Goal: Communication & Community: Ask a question

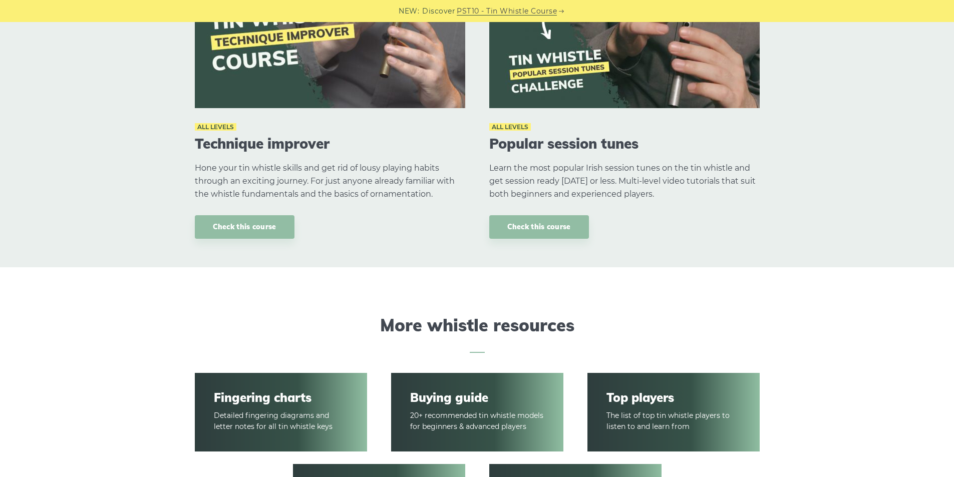
scroll to position [1135, 0]
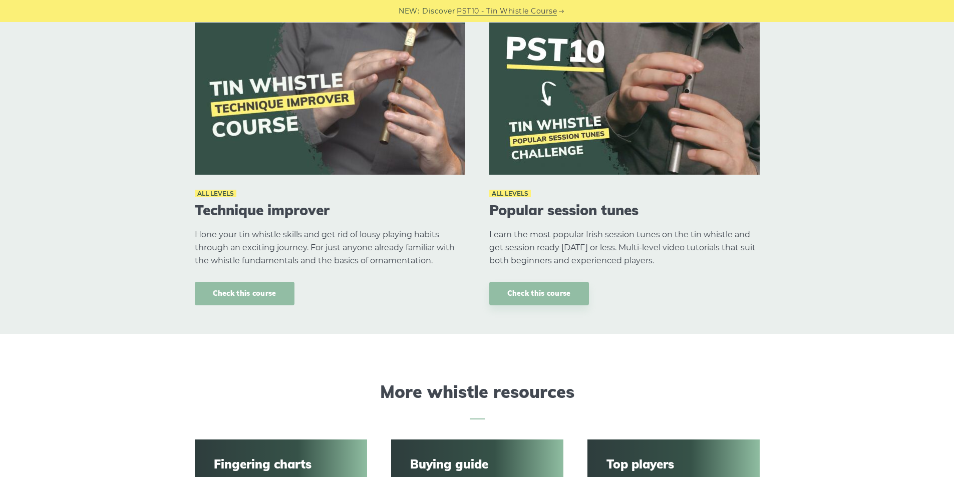
click at [262, 294] on link "Check this course" at bounding box center [245, 294] width 100 height 24
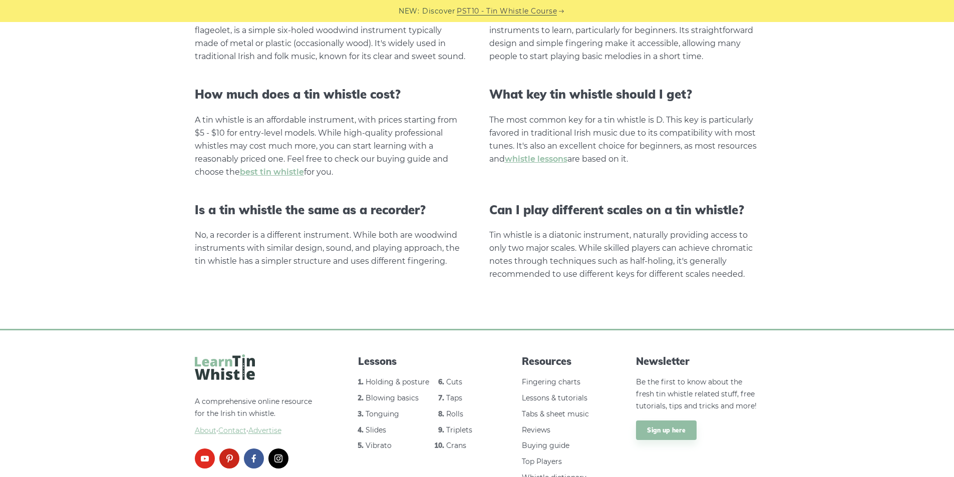
scroll to position [1974, 0]
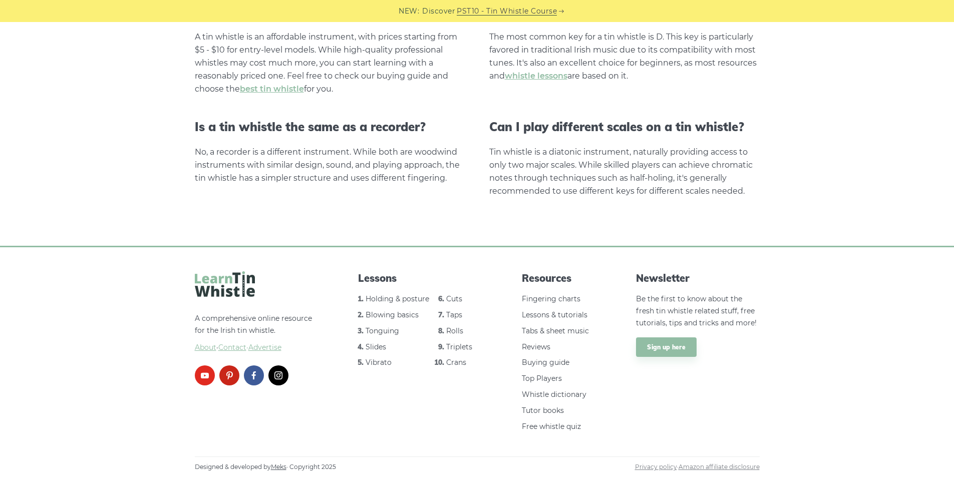
click at [231, 349] on span "Contact" at bounding box center [232, 347] width 28 height 9
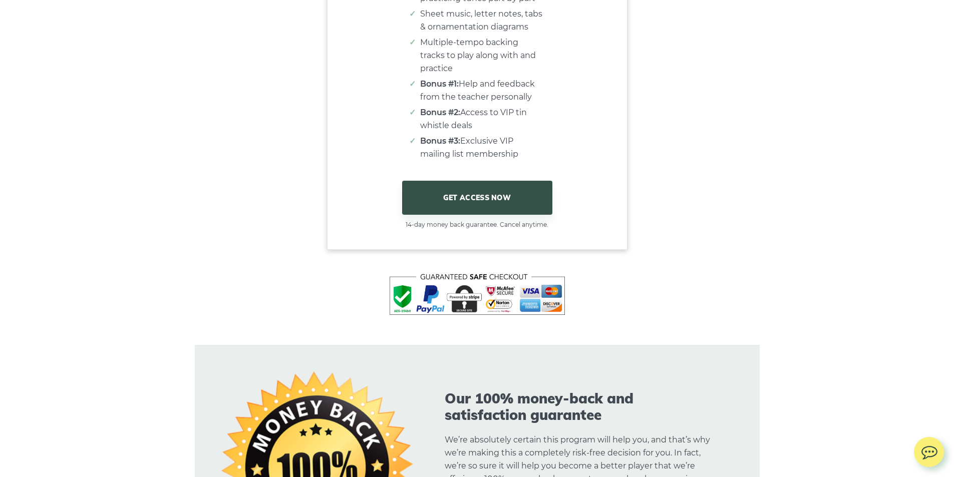
scroll to position [8352, 0]
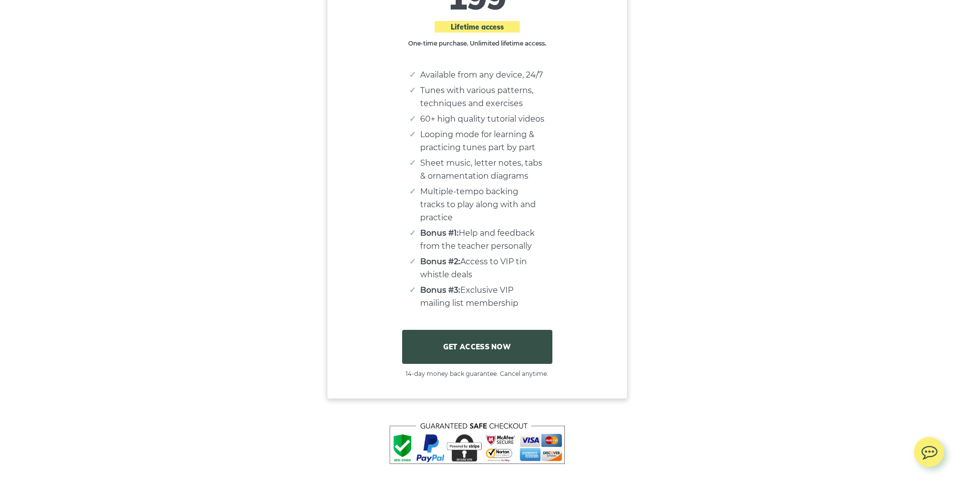
click at [457, 330] on link "GET ACCESS NOW" at bounding box center [477, 347] width 150 height 34
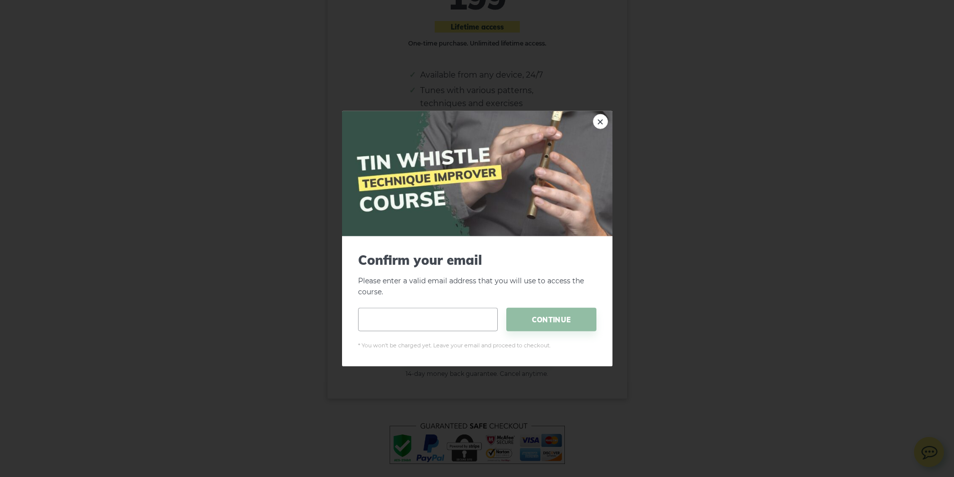
click at [425, 314] on input "email" at bounding box center [428, 320] width 140 height 24
type input "**********"
click at [545, 310] on span "CONTINUE" at bounding box center [551, 320] width 90 height 24
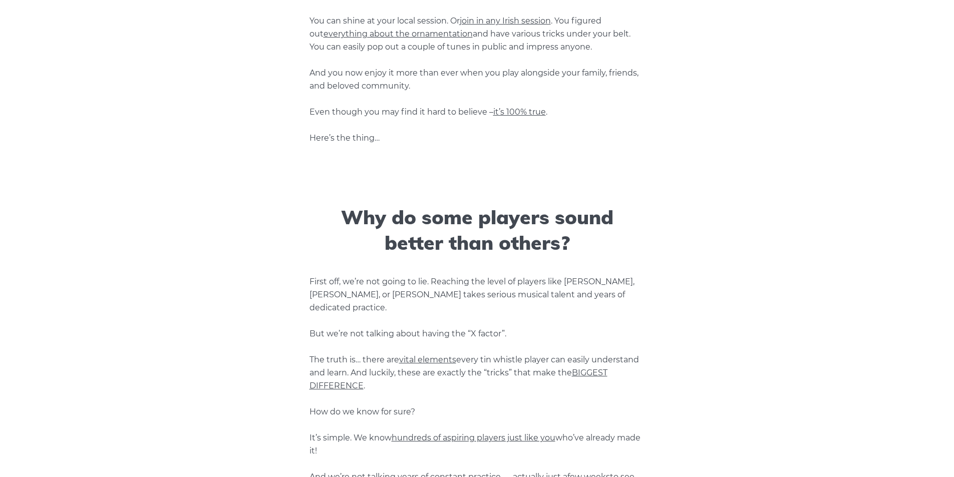
scroll to position [0, 0]
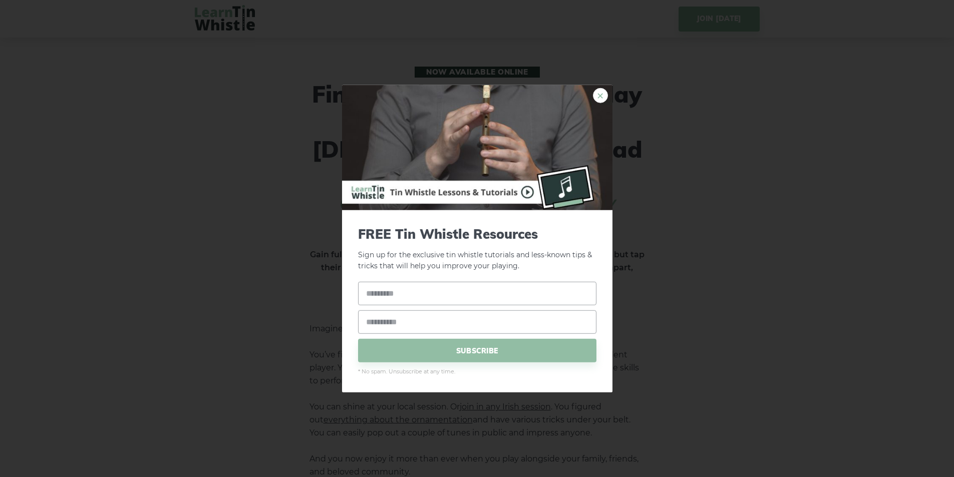
click at [605, 100] on link "×" at bounding box center [600, 95] width 15 height 15
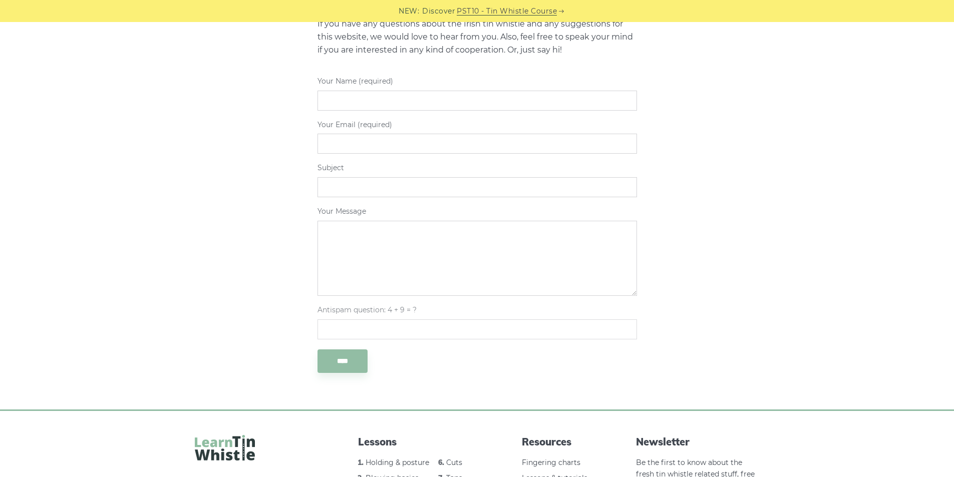
scroll to position [430, 0]
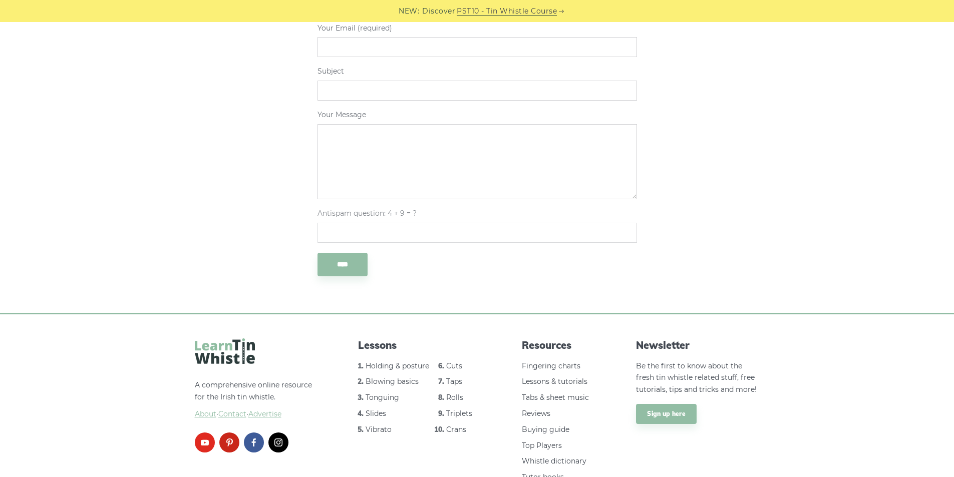
scroll to position [230, 0]
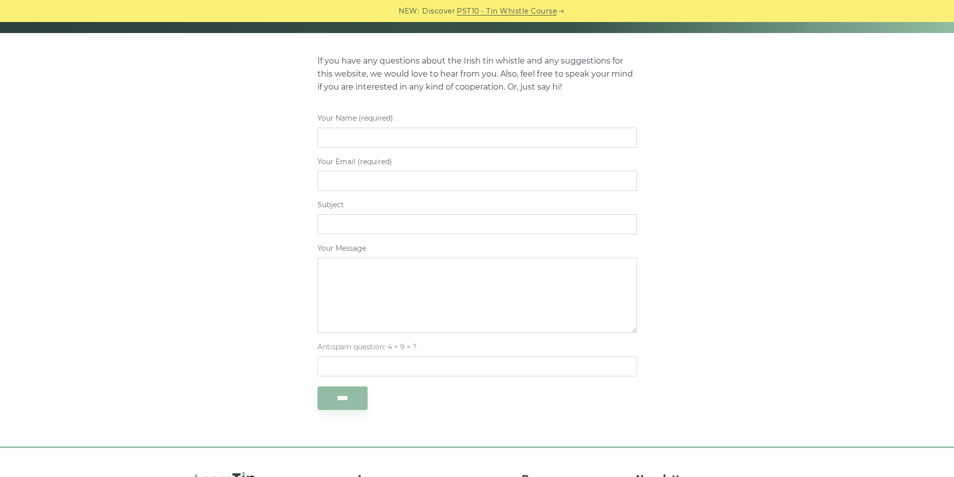
click at [414, 134] on input "Your Name (required)" at bounding box center [478, 138] width 320 height 20
click at [250, 138] on div "If you have any questions about the Irish tin whistle and any suggestions for t…" at bounding box center [477, 240] width 589 height 366
click at [378, 135] on input "Your Name (required)" at bounding box center [478, 138] width 320 height 20
type input "*****"
click at [368, 180] on input "Your Email (required)" at bounding box center [478, 181] width 320 height 20
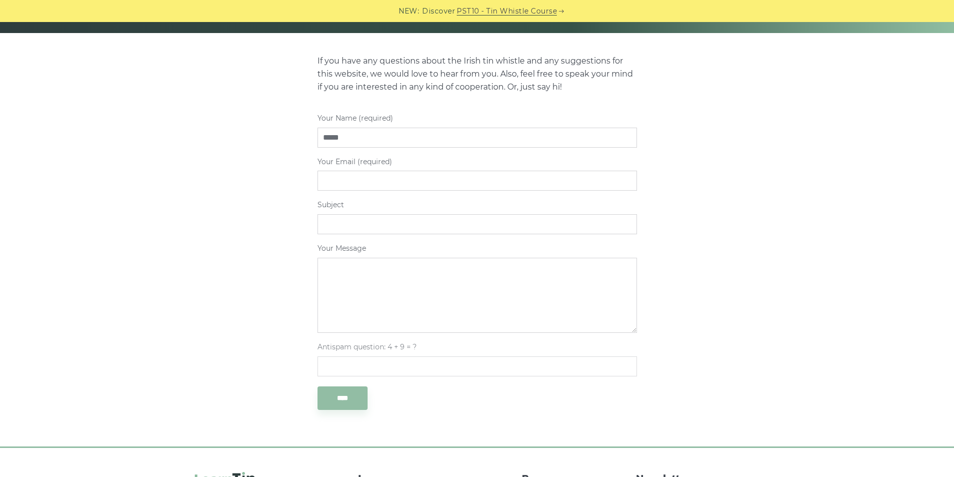
type input "**********"
click at [392, 225] on input "Subject" at bounding box center [478, 224] width 320 height 20
type input "********"
click at [387, 282] on textarea "Your Message" at bounding box center [478, 295] width 320 height 75
type textarea "*****"
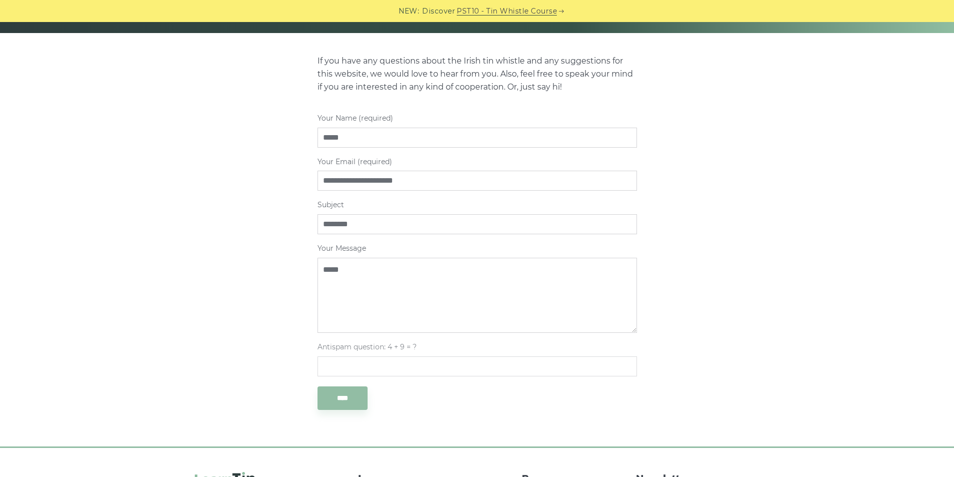
click at [397, 370] on input "Antispam question: 4 + 9 = ?" at bounding box center [478, 367] width 320 height 20
type input "**"
click at [346, 399] on input "****" at bounding box center [343, 399] width 50 height 24
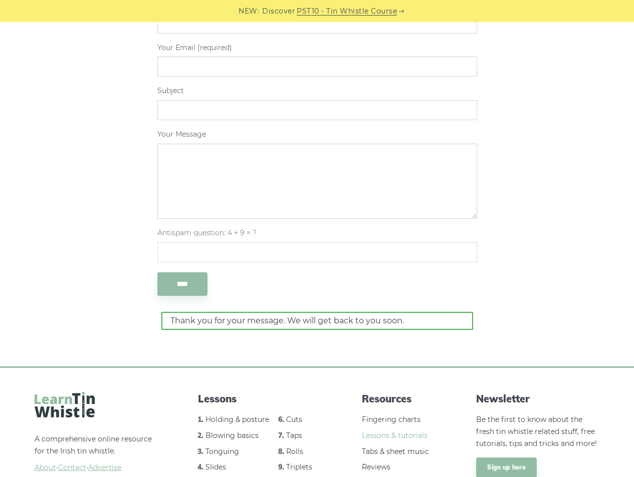
click at [390, 436] on link "Lessons & tutorials" at bounding box center [395, 435] width 66 height 9
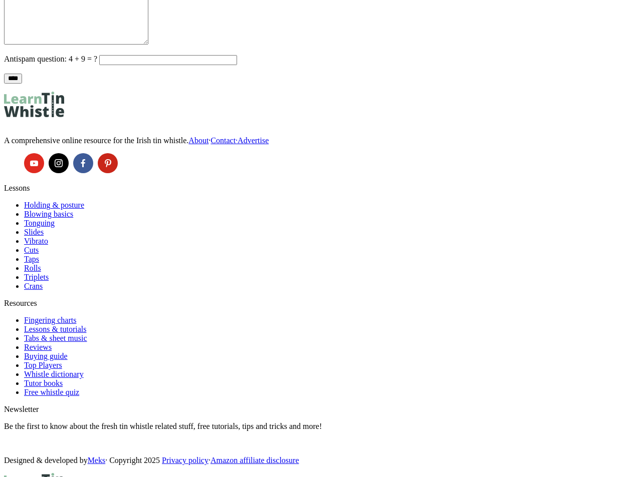
scroll to position [373, 0]
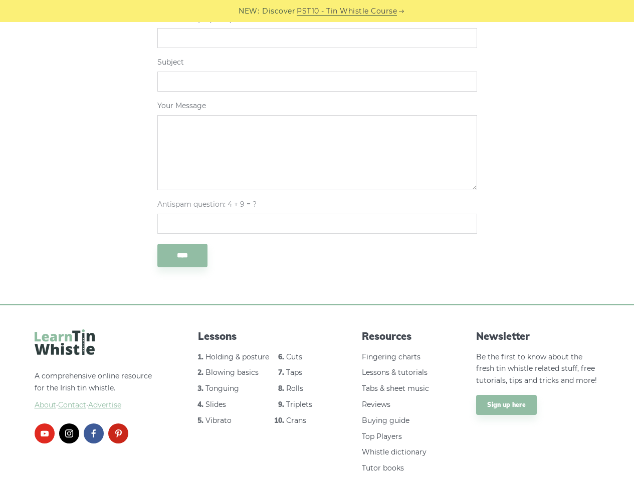
click at [91, 208] on div "If you have any questions about the Irish tin whistle and any suggestions for t…" at bounding box center [317, 97] width 589 height 366
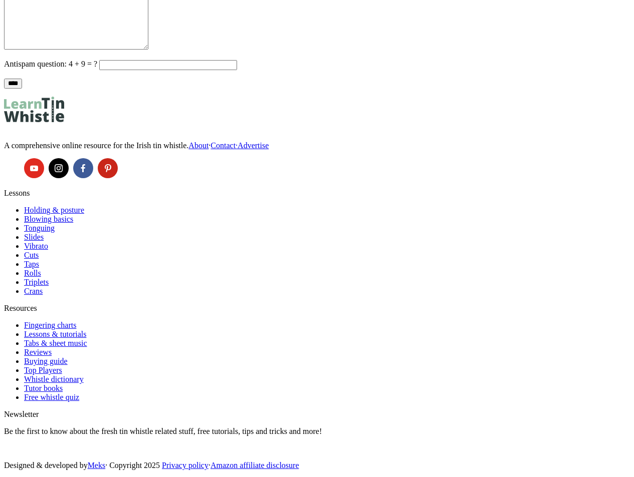
scroll to position [373, 0]
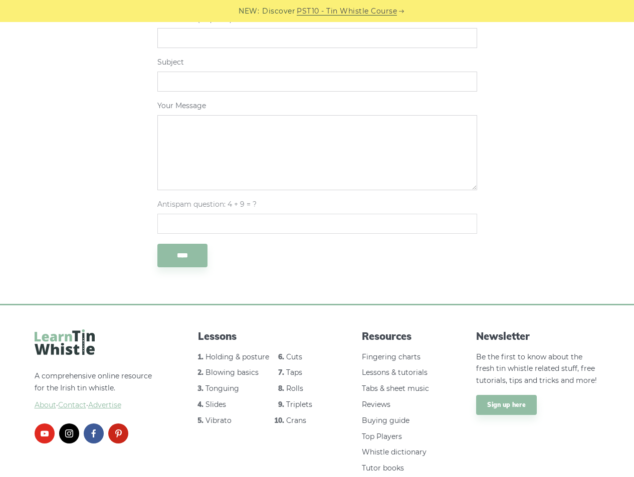
click at [165, 168] on textarea "Your Message" at bounding box center [317, 152] width 320 height 75
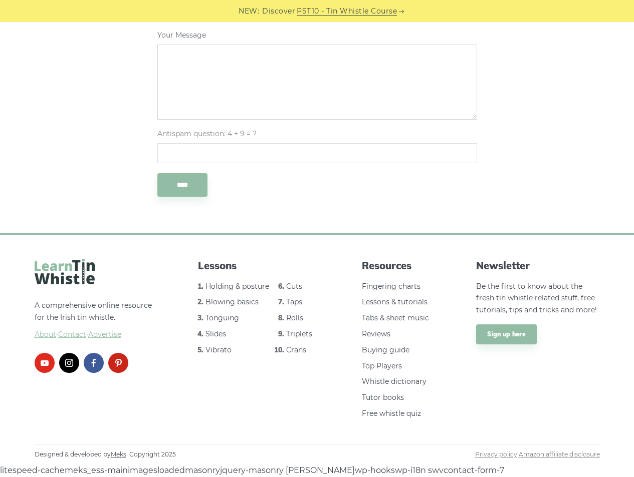
click at [437, 470] on body "jquery-core jquery-migrate ltw-misc ltw-genius NEW: Discover PST10 - Tin Whistl…" at bounding box center [317, 11] width 634 height 934
click at [515, 462] on div "Designed & developed by Meks · Copyright 2025 Privacy policy · Amazon affiliate…" at bounding box center [317, 454] width 565 height 21
drag, startPoint x: 356, startPoint y: 471, endPoint x: 517, endPoint y: 475, distance: 161.3
click at [517, 475] on body "jquery-core jquery-migrate ltw-misc ltw-genius NEW: Discover PST10 - Tin Whistl…" at bounding box center [317, 11] width 634 height 934
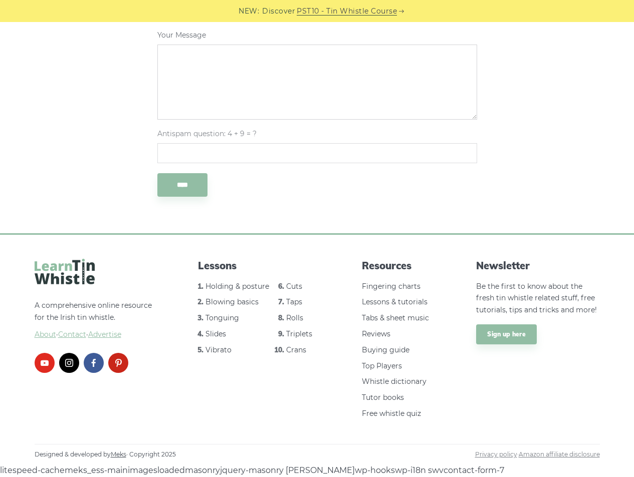
copy body "wp-hooks wp-i18n swv contact-form-7"
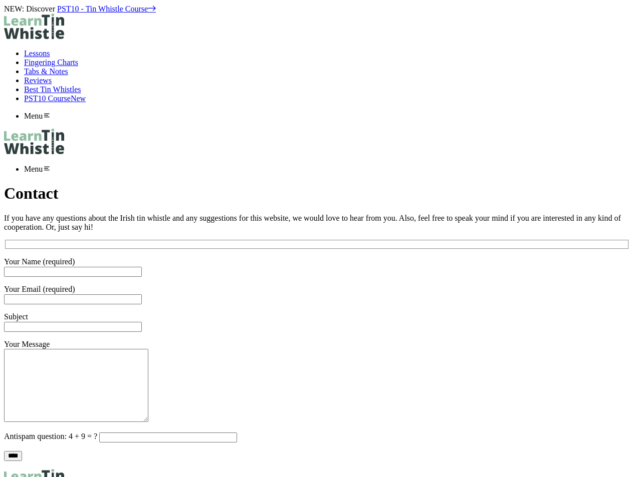
click at [214, 184] on h1 "Contact" at bounding box center [317, 193] width 626 height 19
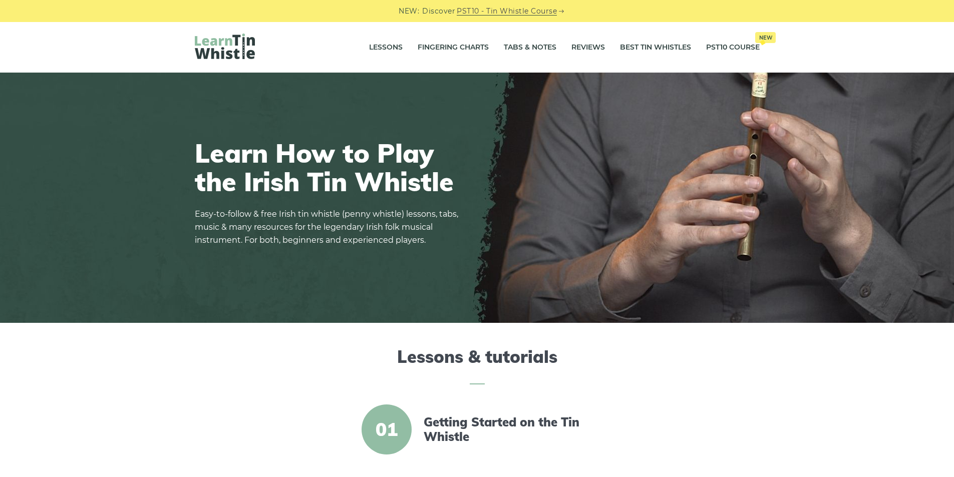
drag, startPoint x: 766, startPoint y: 407, endPoint x: 806, endPoint y: 402, distance: 39.9
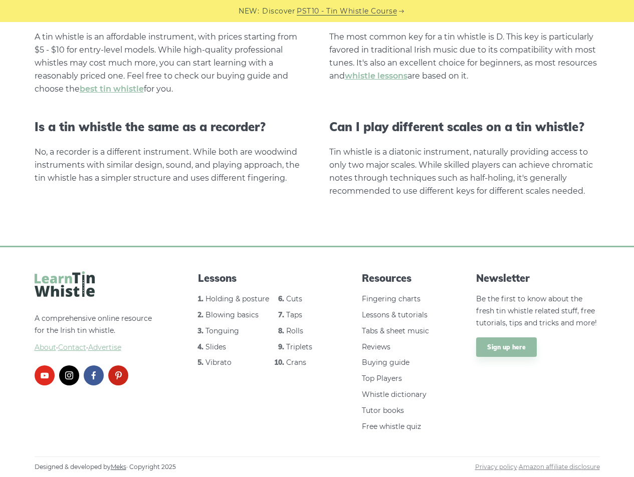
scroll to position [1908, 0]
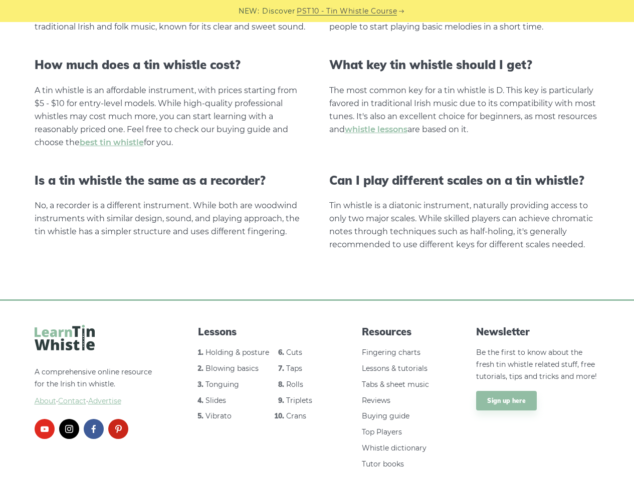
click at [43, 406] on span "About" at bounding box center [46, 401] width 22 height 9
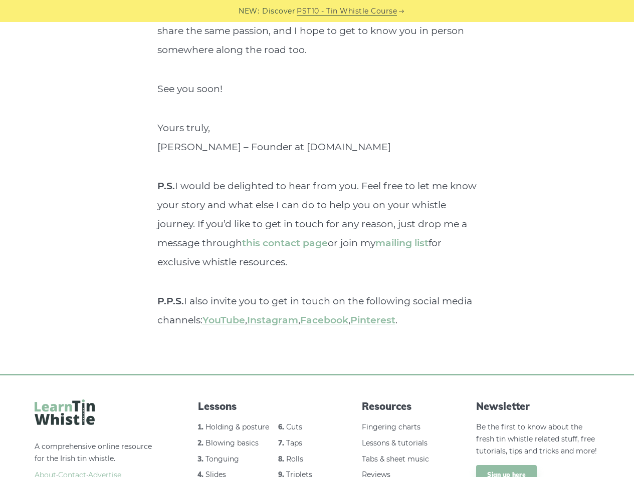
scroll to position [3764, 0]
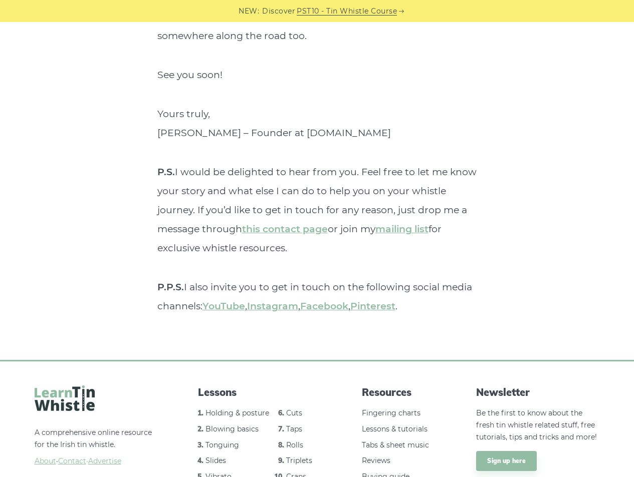
click at [77, 457] on span "Contact" at bounding box center [72, 461] width 28 height 9
